Goal: Transaction & Acquisition: Obtain resource

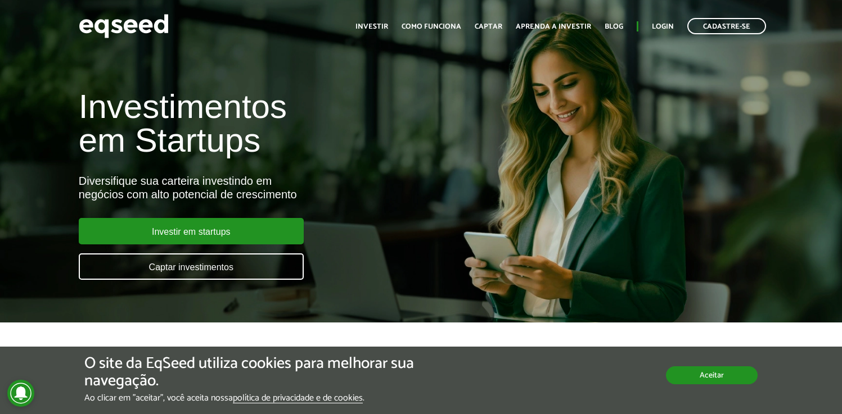
click at [716, 376] on button "Aceitar" at bounding box center [712, 376] width 92 height 18
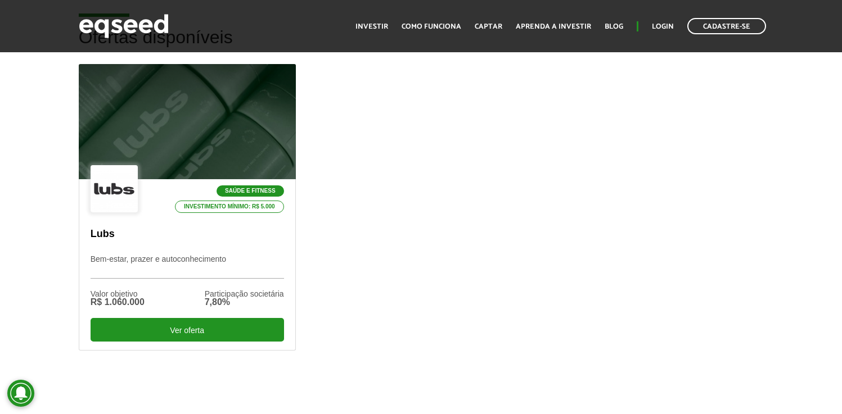
scroll to position [337, 0]
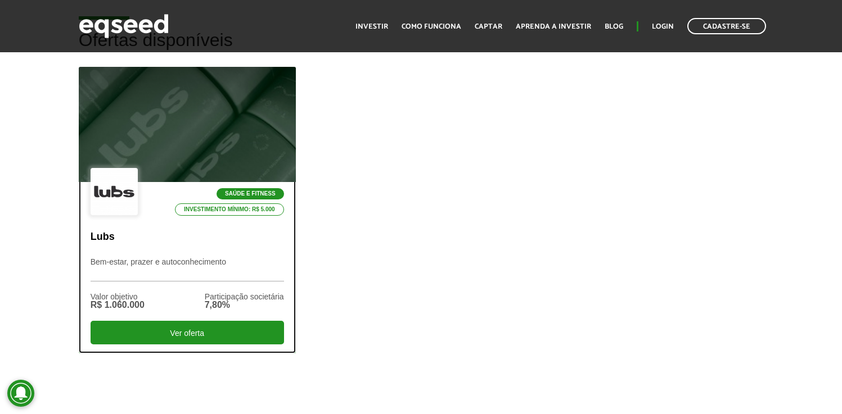
click at [259, 146] on div at bounding box center [187, 125] width 260 height 138
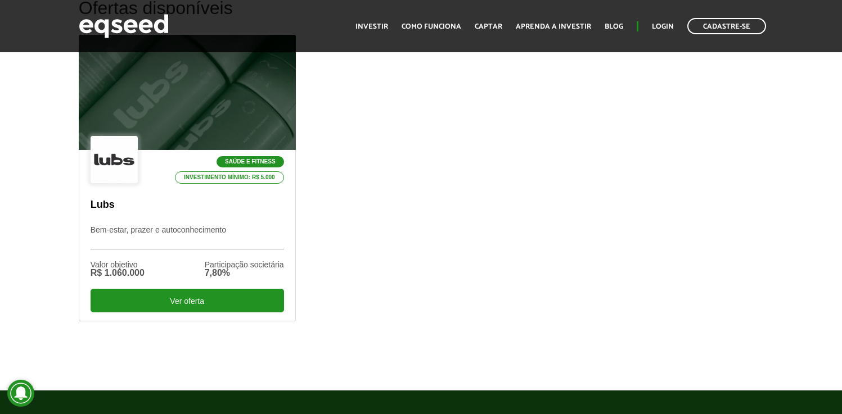
scroll to position [371, 0]
